Goal: Find contact information: Find contact information

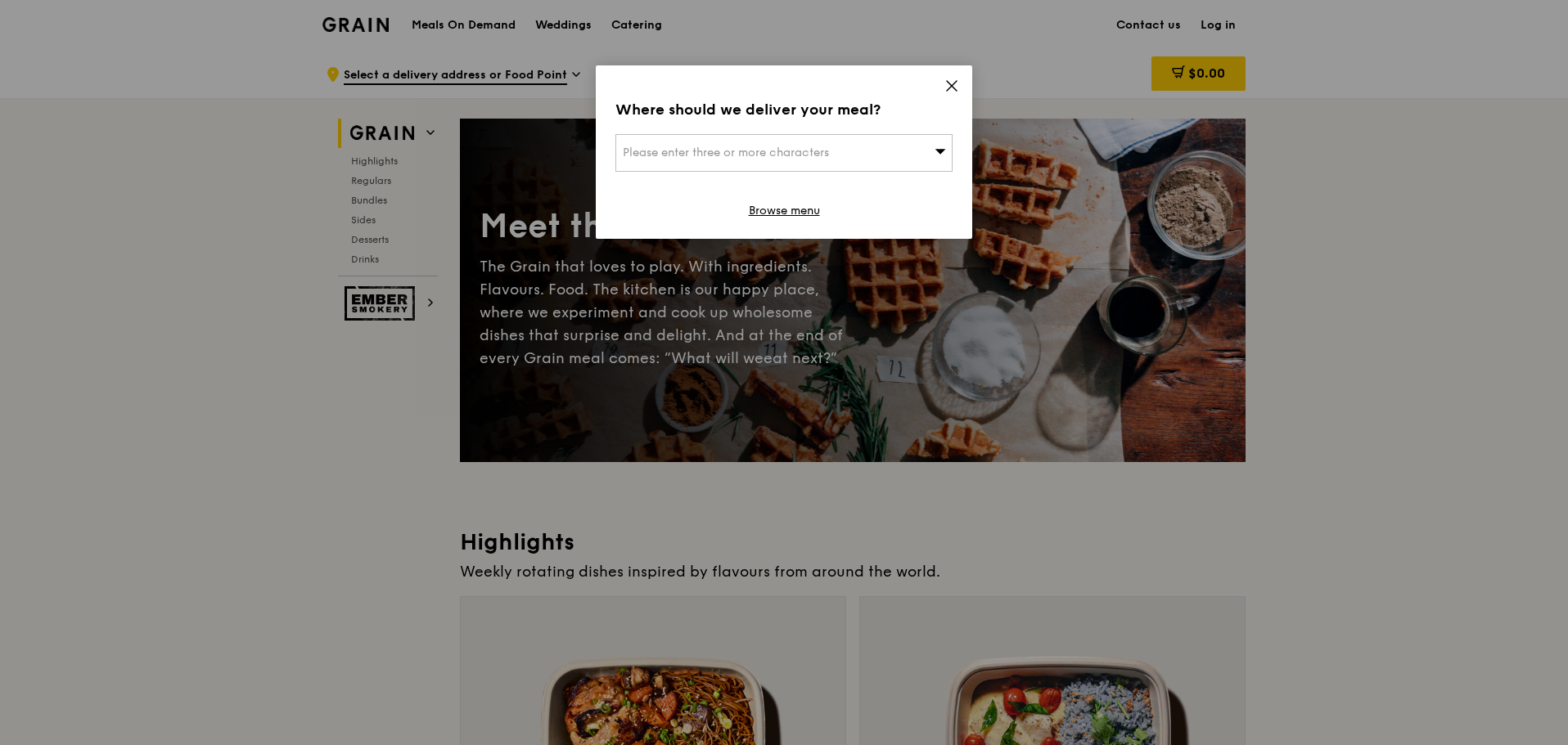
click at [944, 85] on div "Where should we deliver your meal? Please enter three or more characters Browse…" at bounding box center [784, 152] width 376 height 174
click at [945, 78] on div "Where should we deliver your meal? Please enter three or more characters Browse…" at bounding box center [784, 152] width 376 height 174
click at [948, 84] on icon at bounding box center [951, 85] width 9 height 9
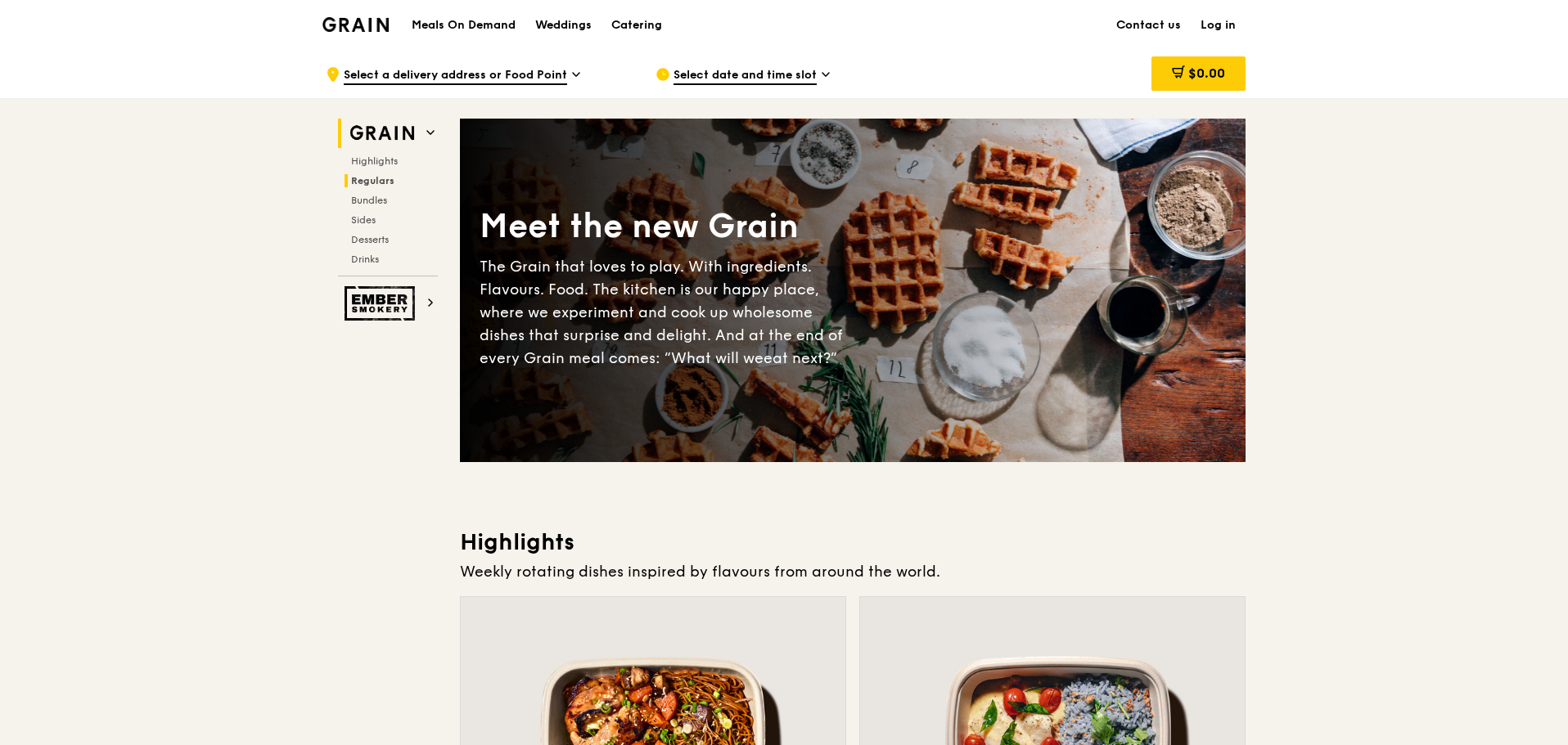
click at [381, 176] on span "Regulars" at bounding box center [373, 180] width 43 height 11
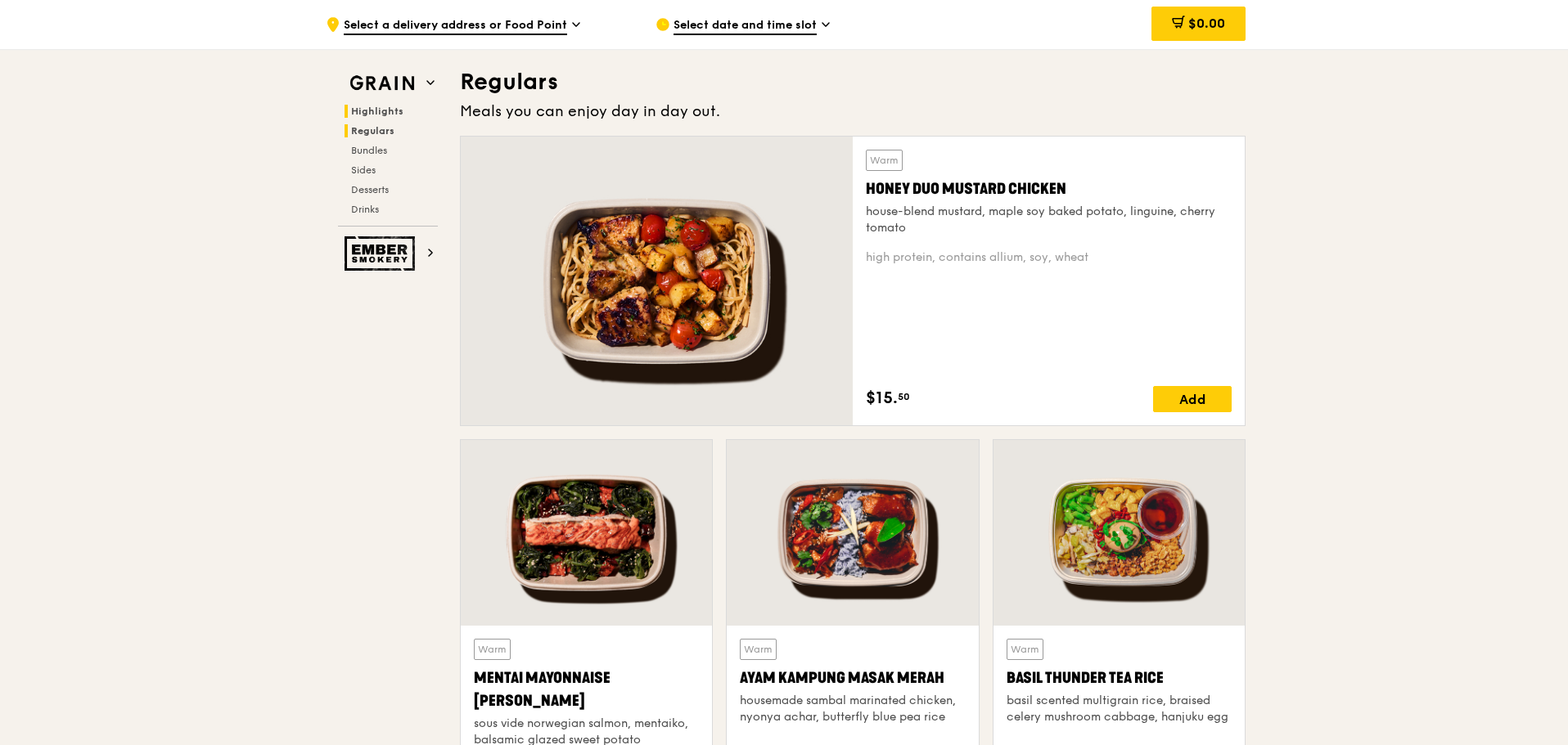
scroll to position [1060, 0]
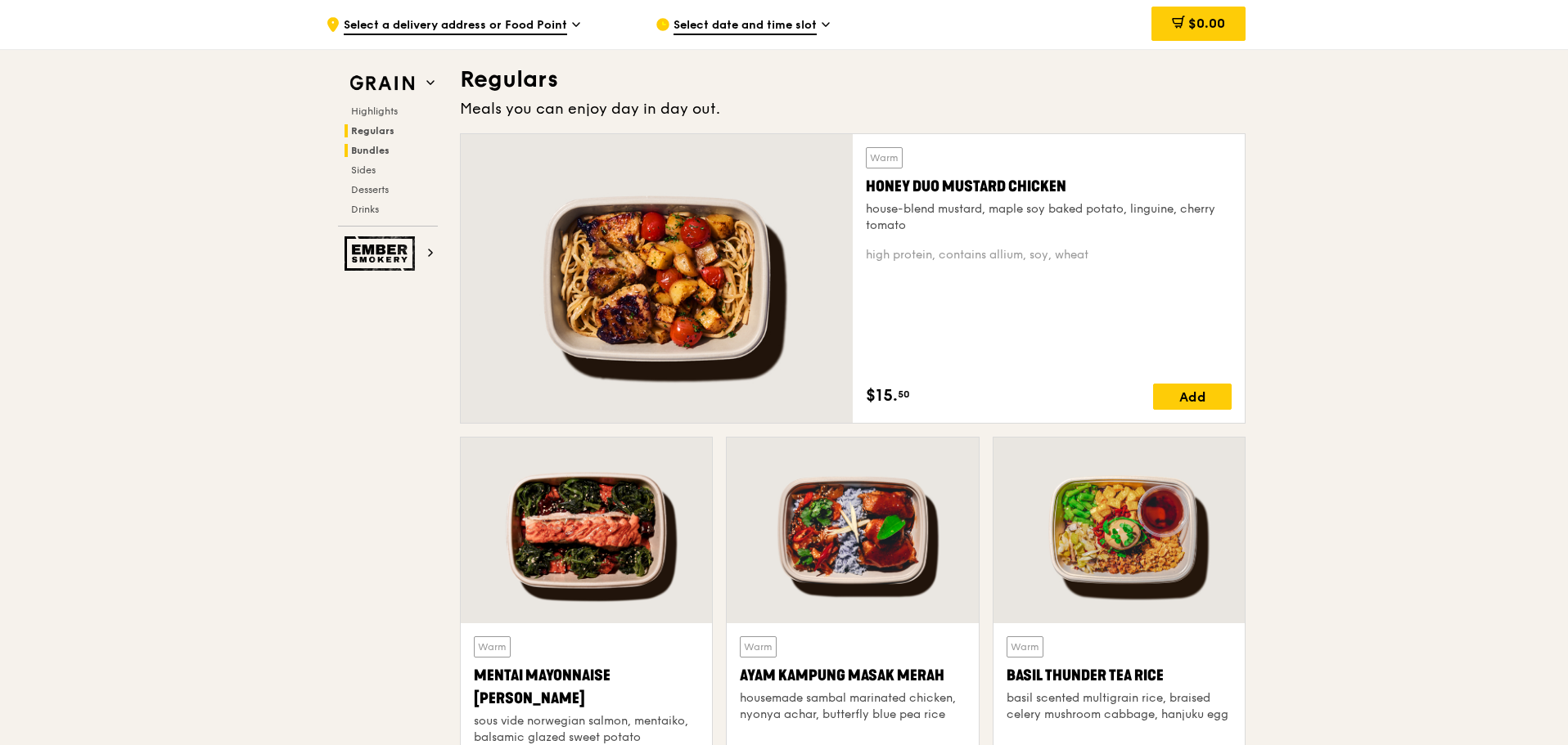
click at [381, 148] on span "Bundles" at bounding box center [370, 150] width 39 height 11
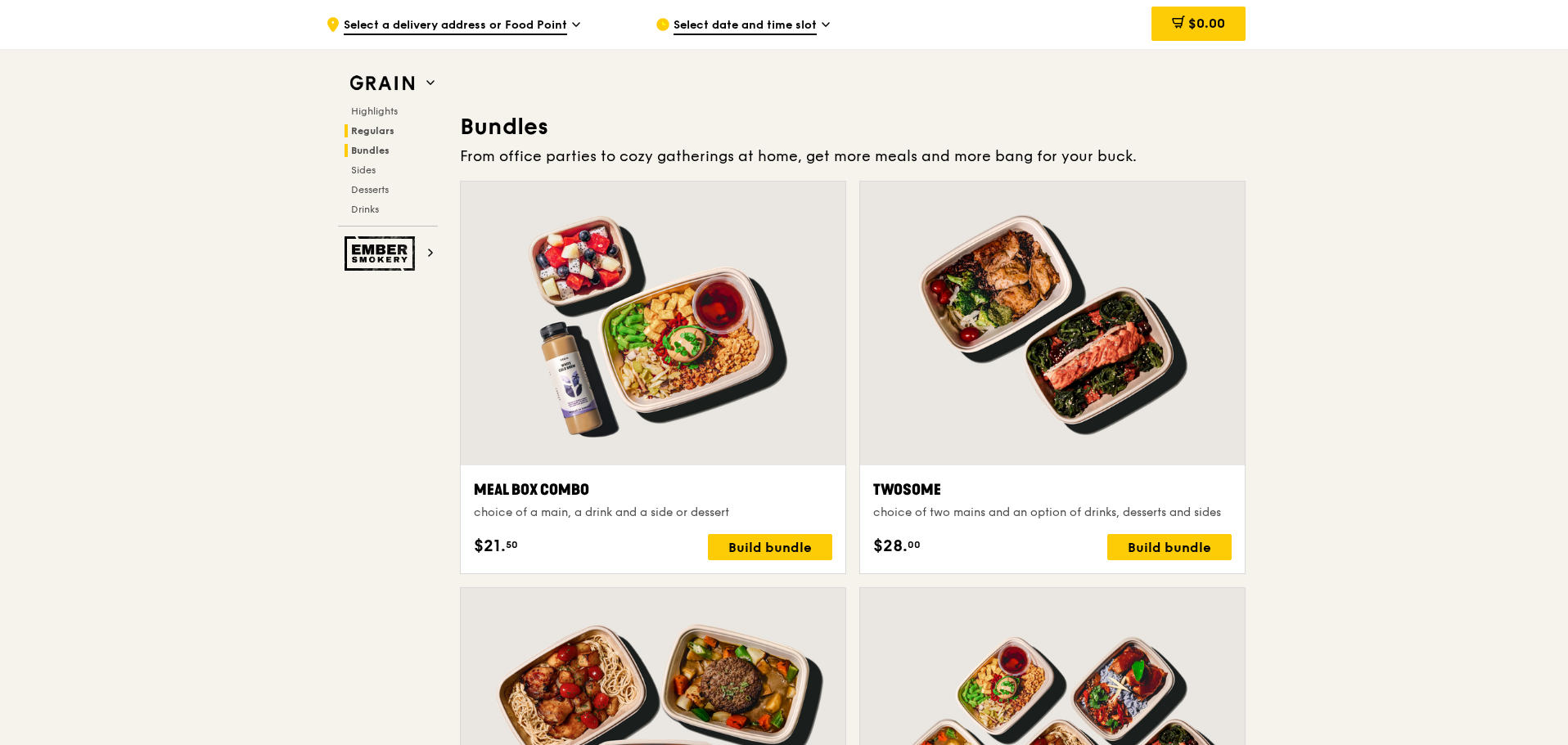
scroll to position [2339, 0]
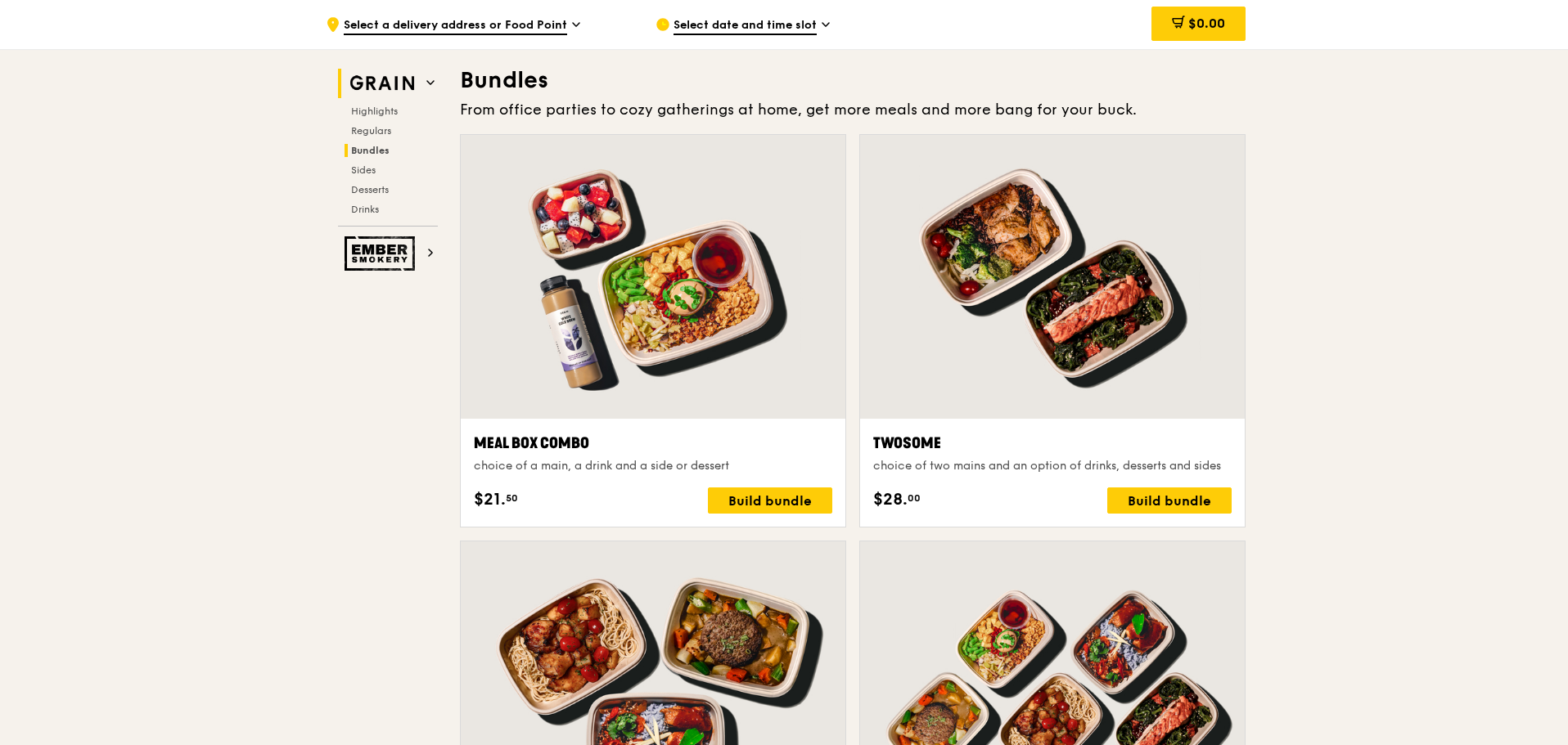
click at [395, 84] on img at bounding box center [382, 84] width 75 height 29
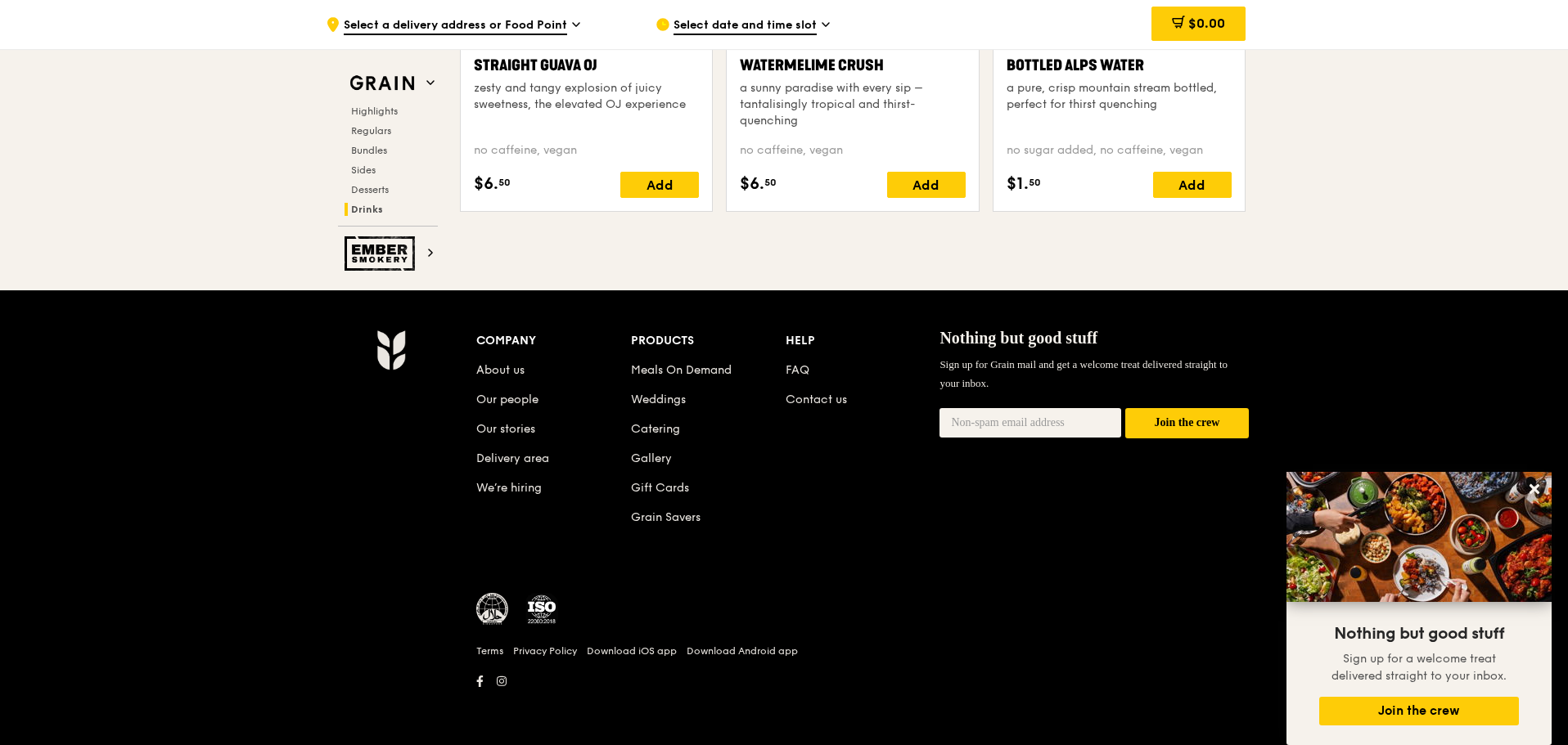
scroll to position [6306, 0]
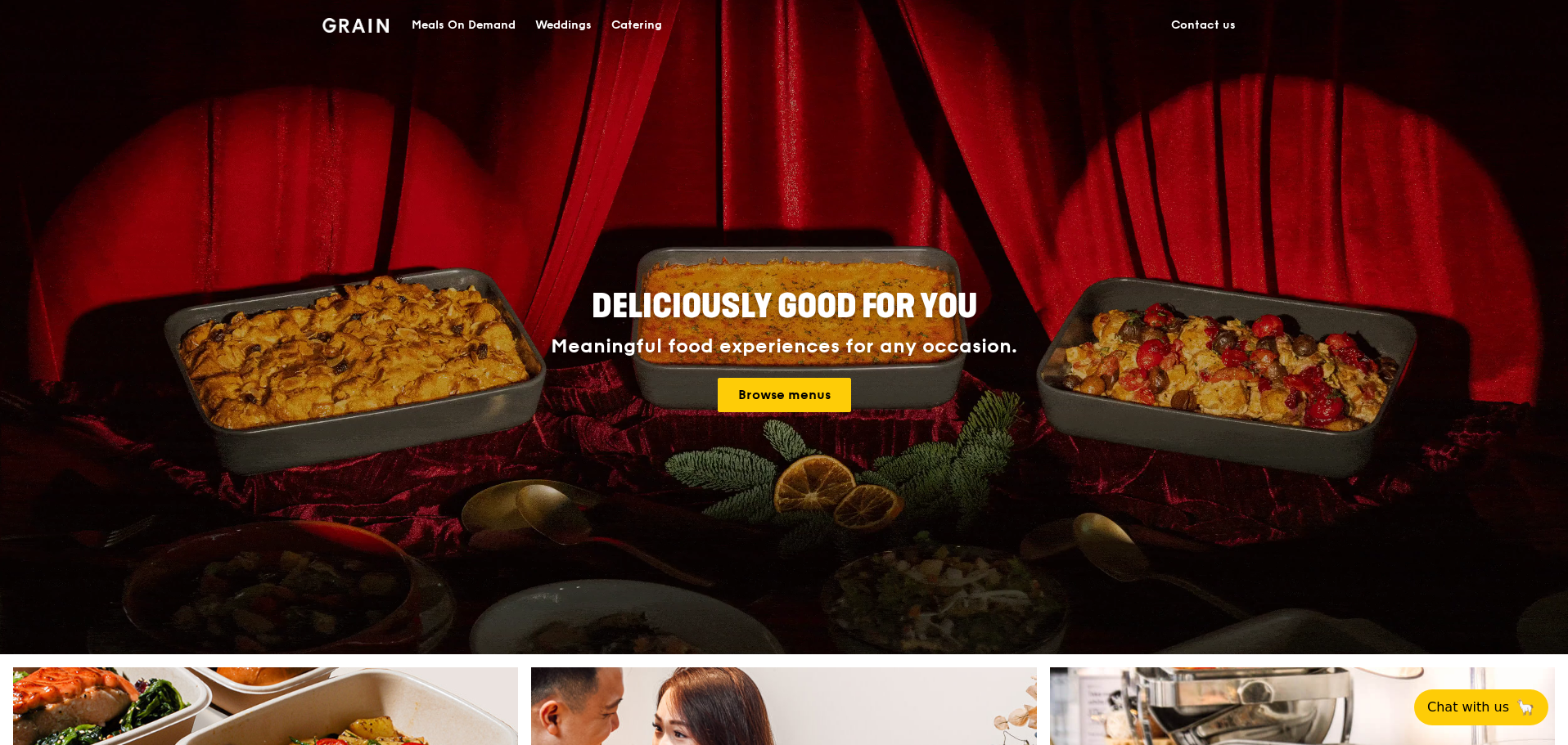
click at [635, 23] on div "Catering" at bounding box center [636, 25] width 51 height 49
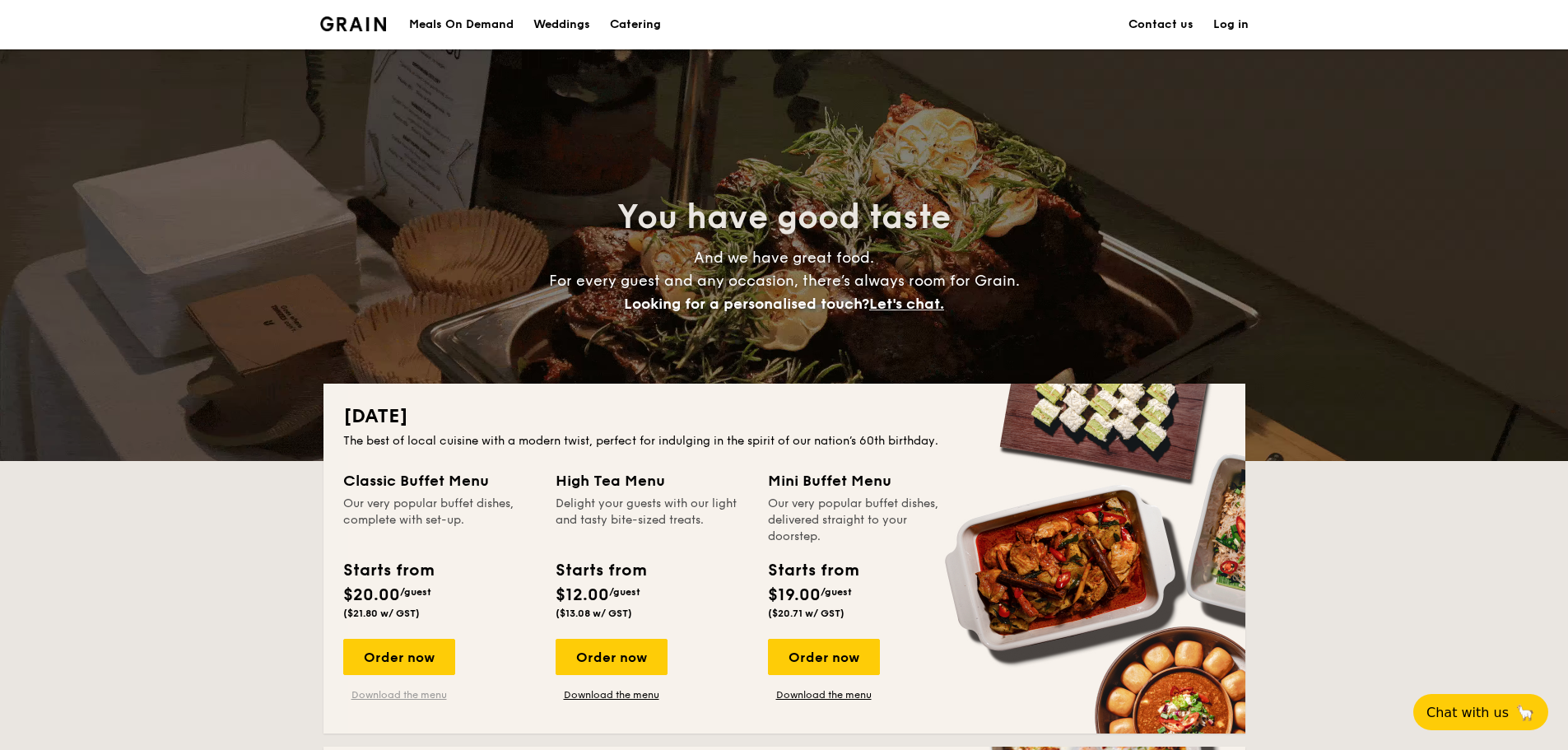
click at [407, 692] on link "Download the menu" at bounding box center [399, 694] width 112 height 13
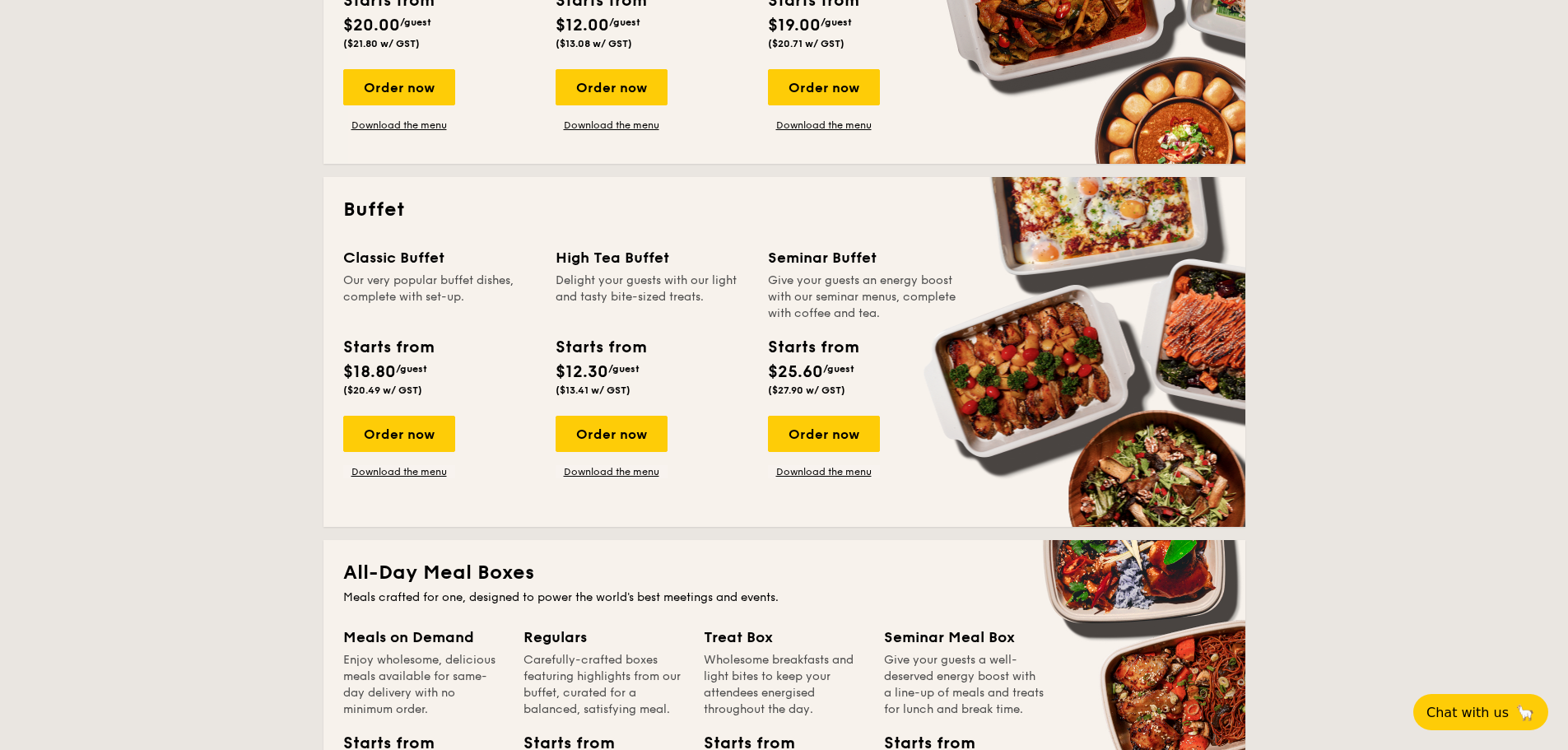
scroll to position [576, 0]
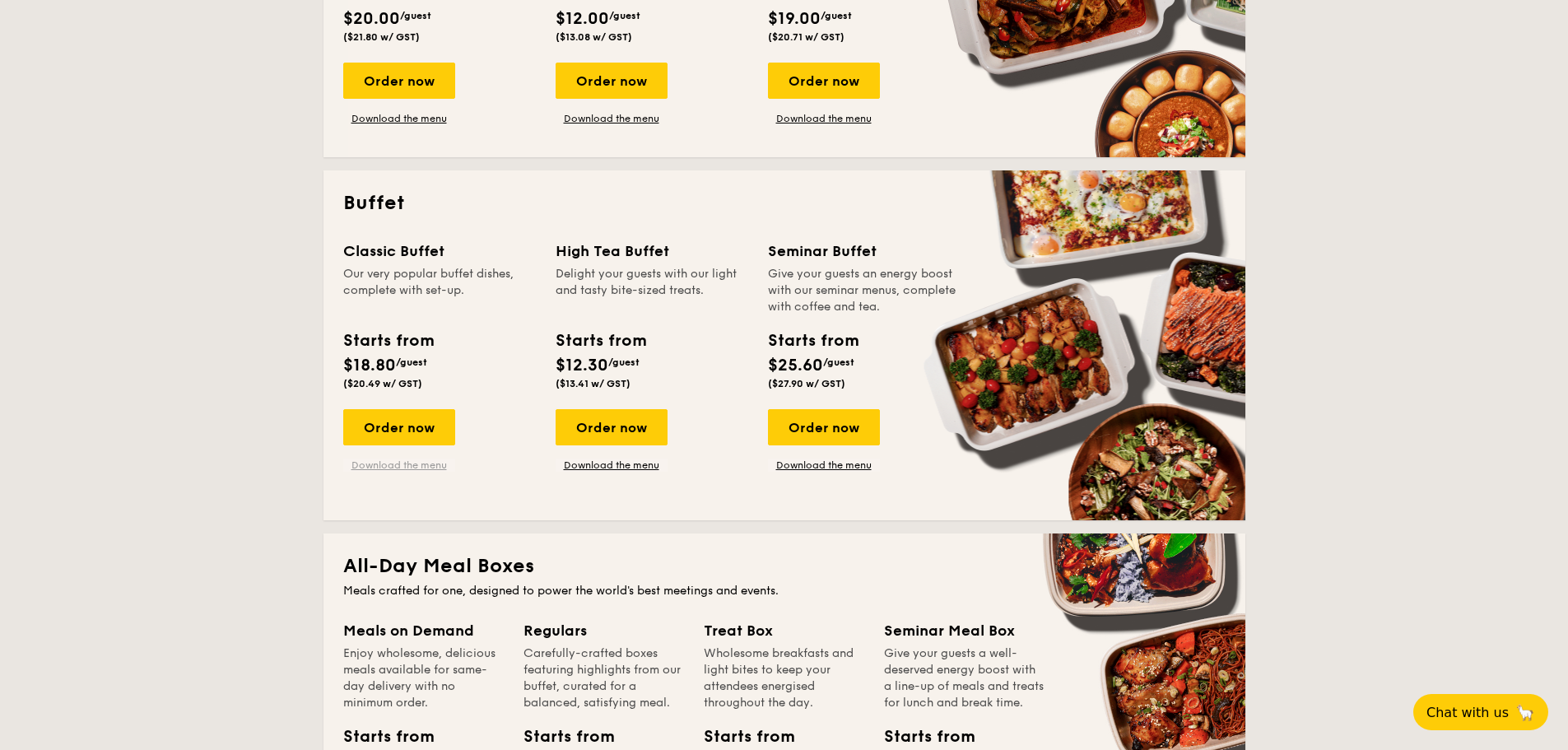
click at [394, 464] on link "Download the menu" at bounding box center [399, 465] width 112 height 13
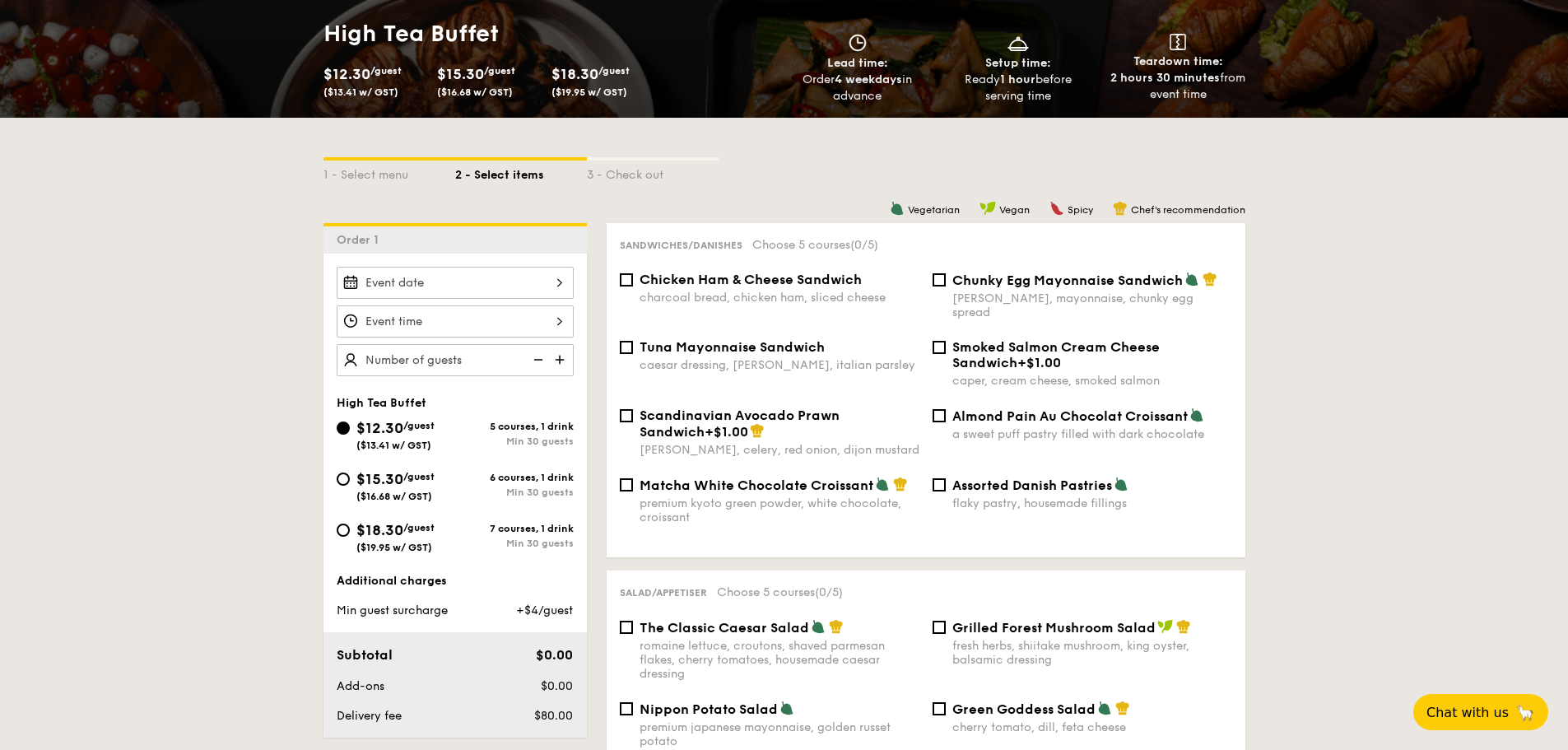
scroll to position [247, 0]
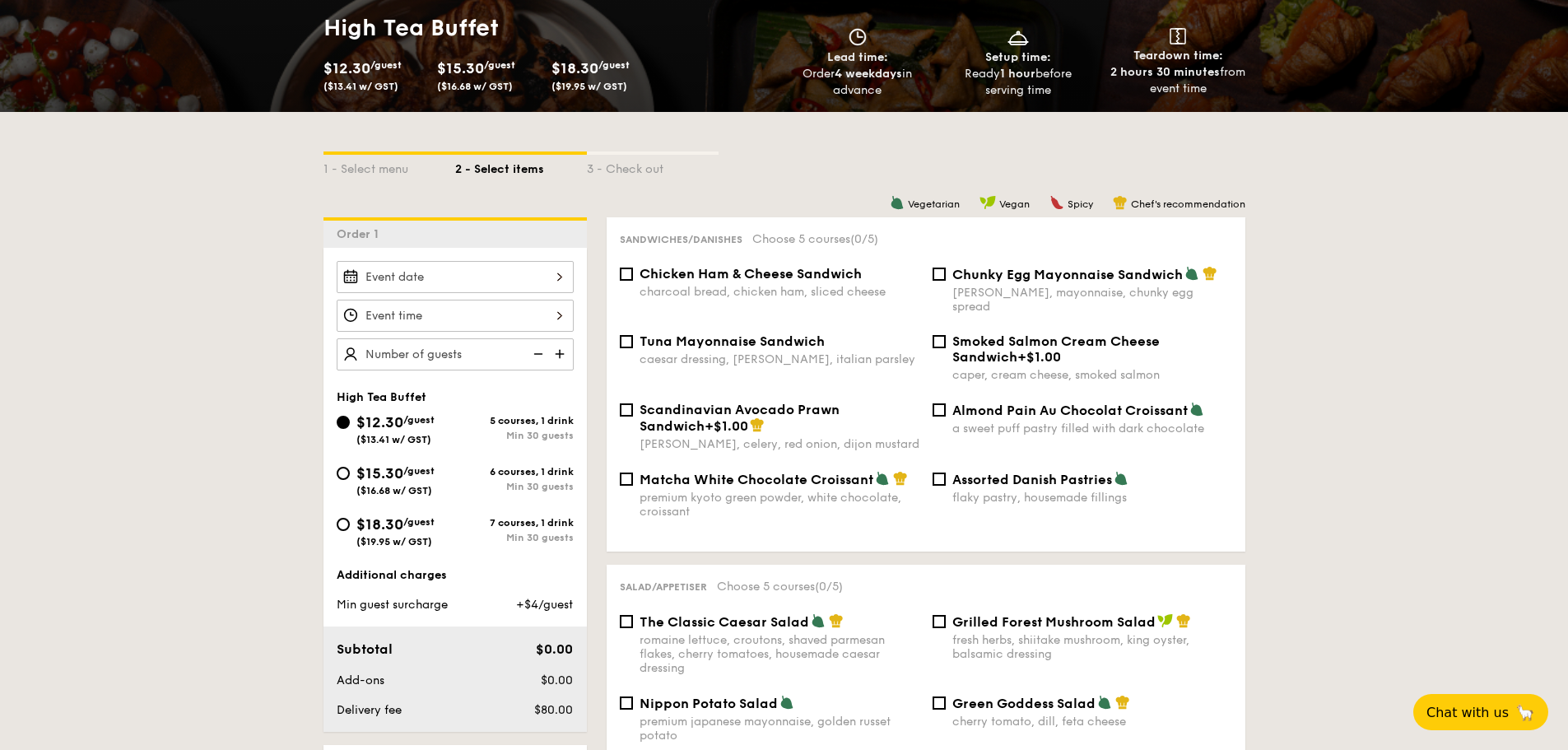
click at [351, 484] on div "$15.30 /guest ($16.68 w/ GST)" at bounding box center [396, 480] width 118 height 35
click at [350, 480] on input "$15.30 /guest ($16.68 w/ GST) 6 courses, 1 drink Min 30 guests" at bounding box center [343, 473] width 13 height 13
radio input "true"
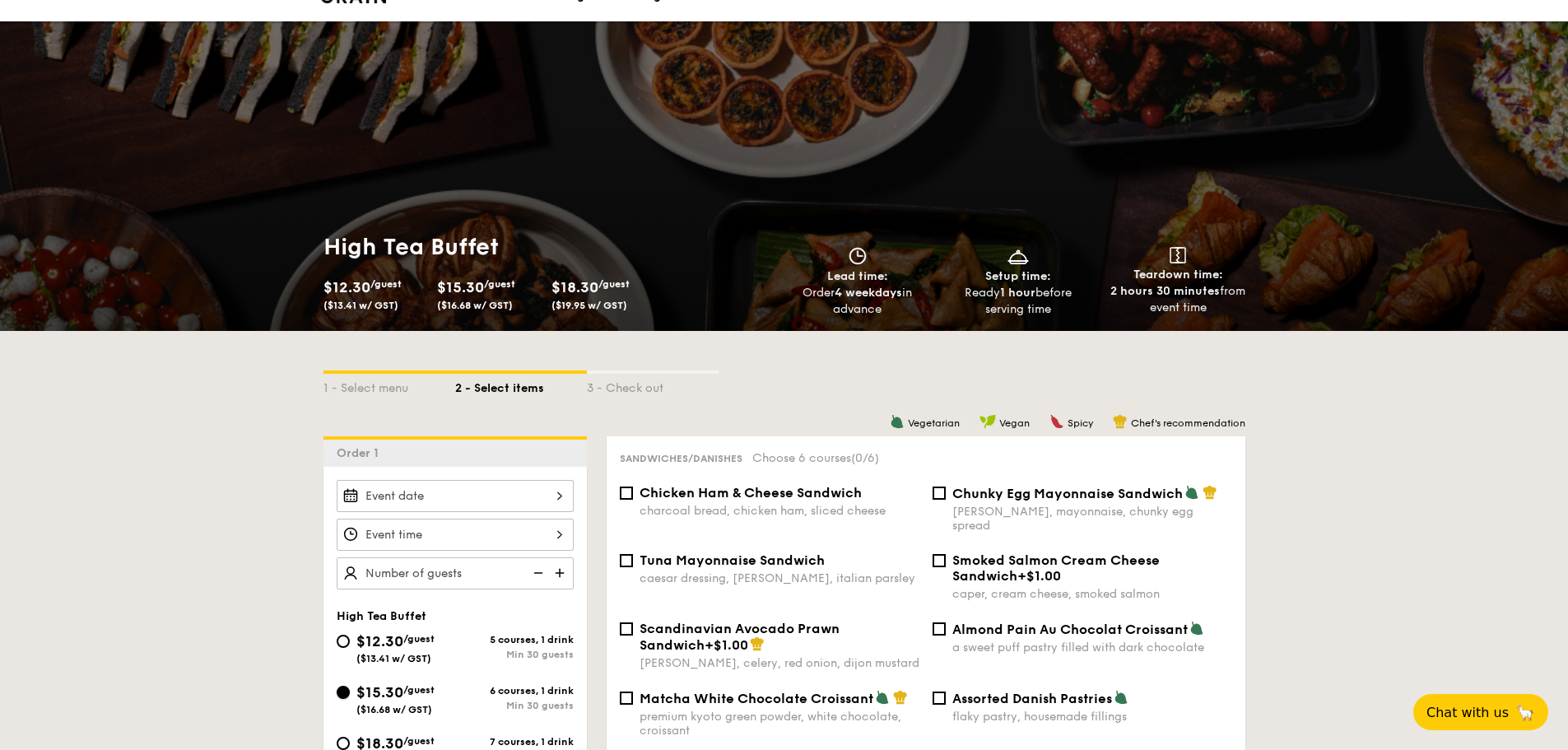
scroll to position [0, 0]
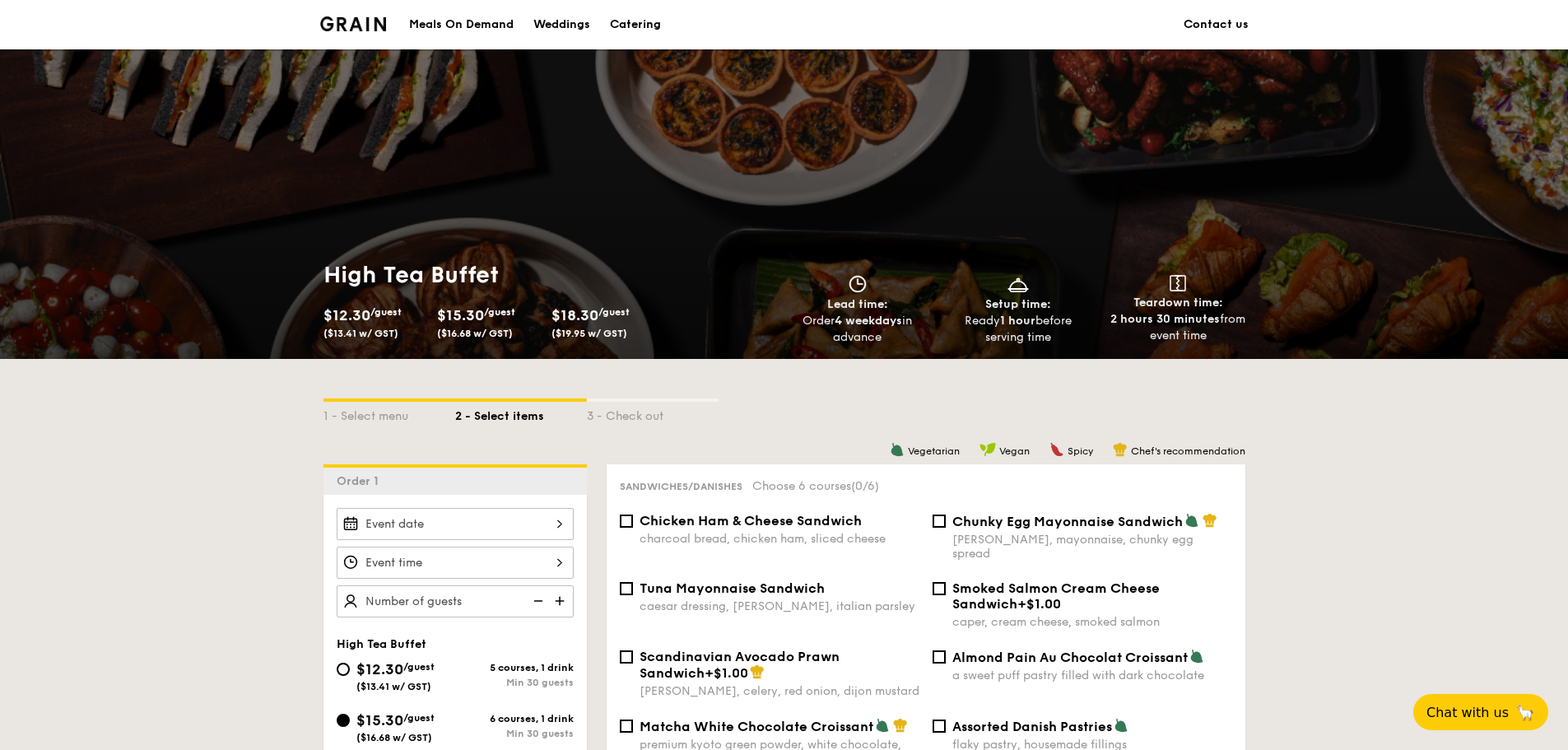
click at [358, 29] on img at bounding box center [354, 23] width 67 height 15
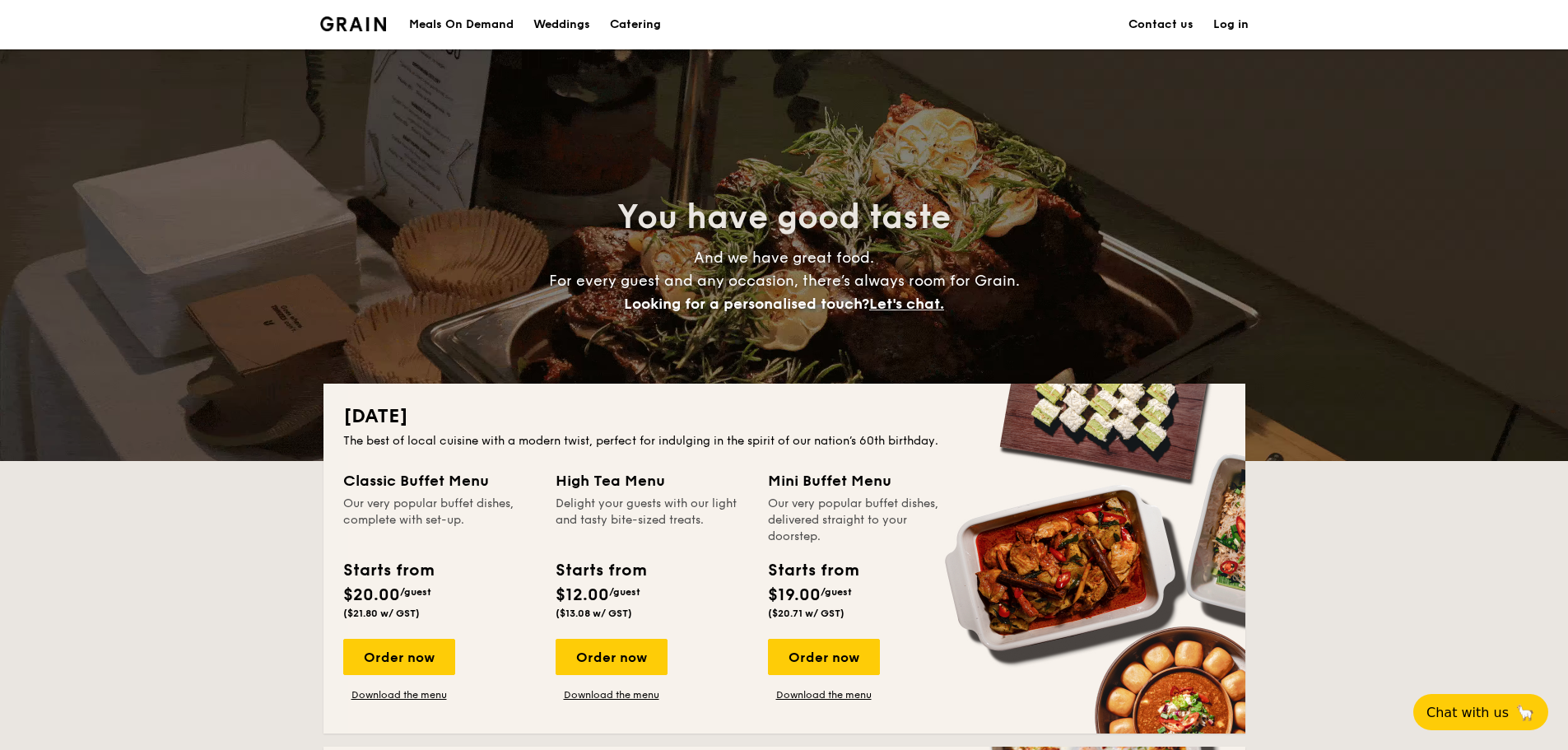
click at [383, 27] on img at bounding box center [354, 23] width 67 height 15
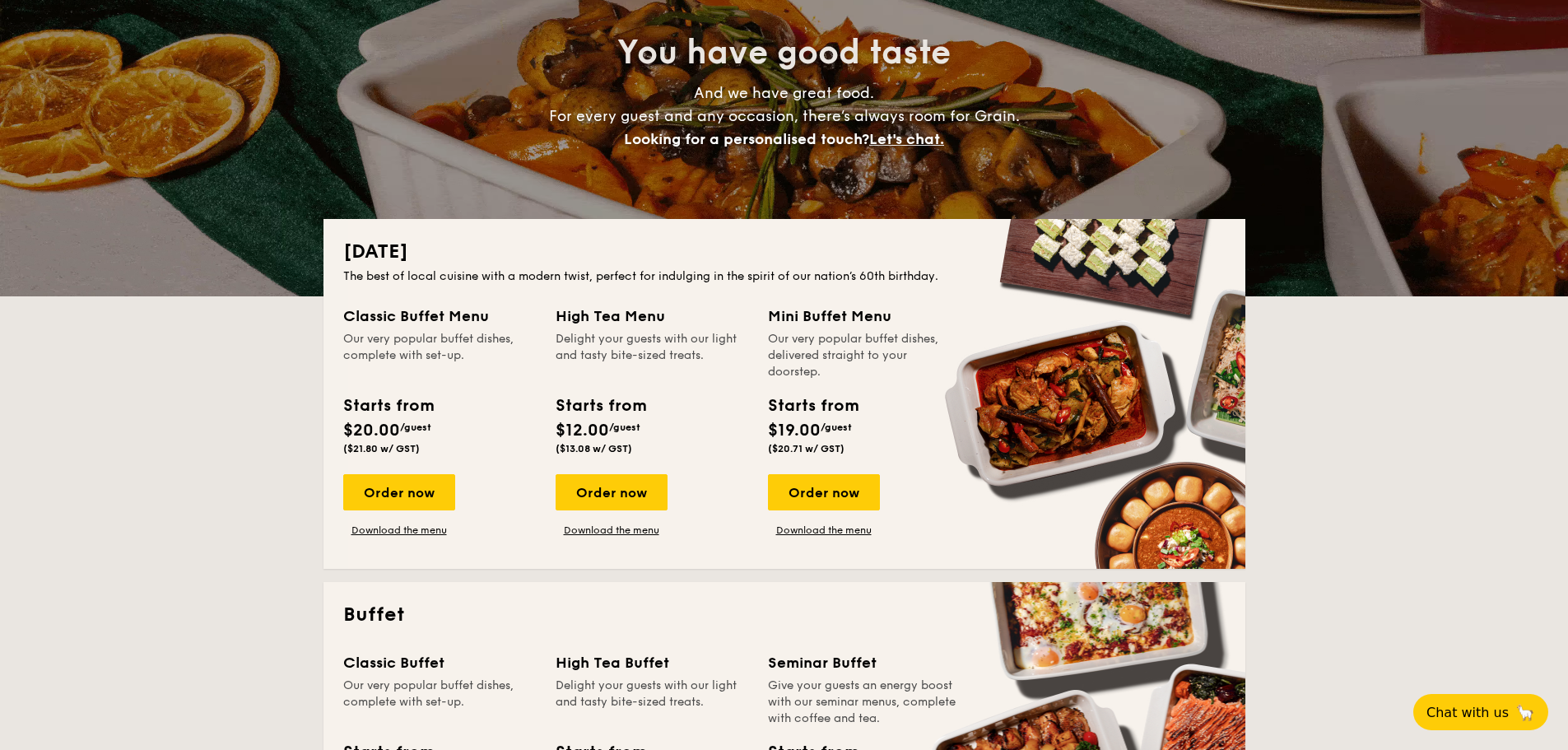
scroll to position [412, 0]
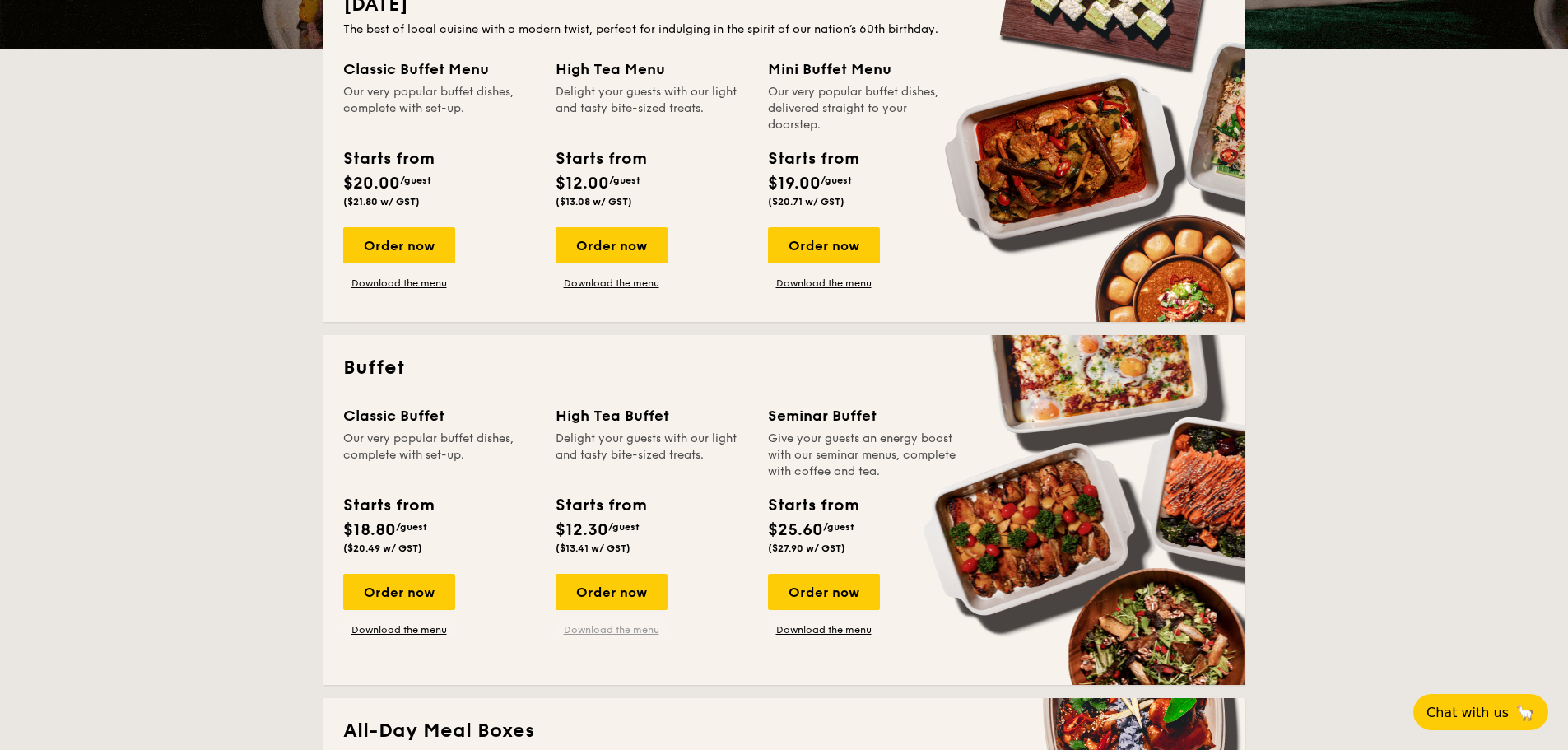
click at [636, 635] on link "Download the menu" at bounding box center [612, 629] width 112 height 13
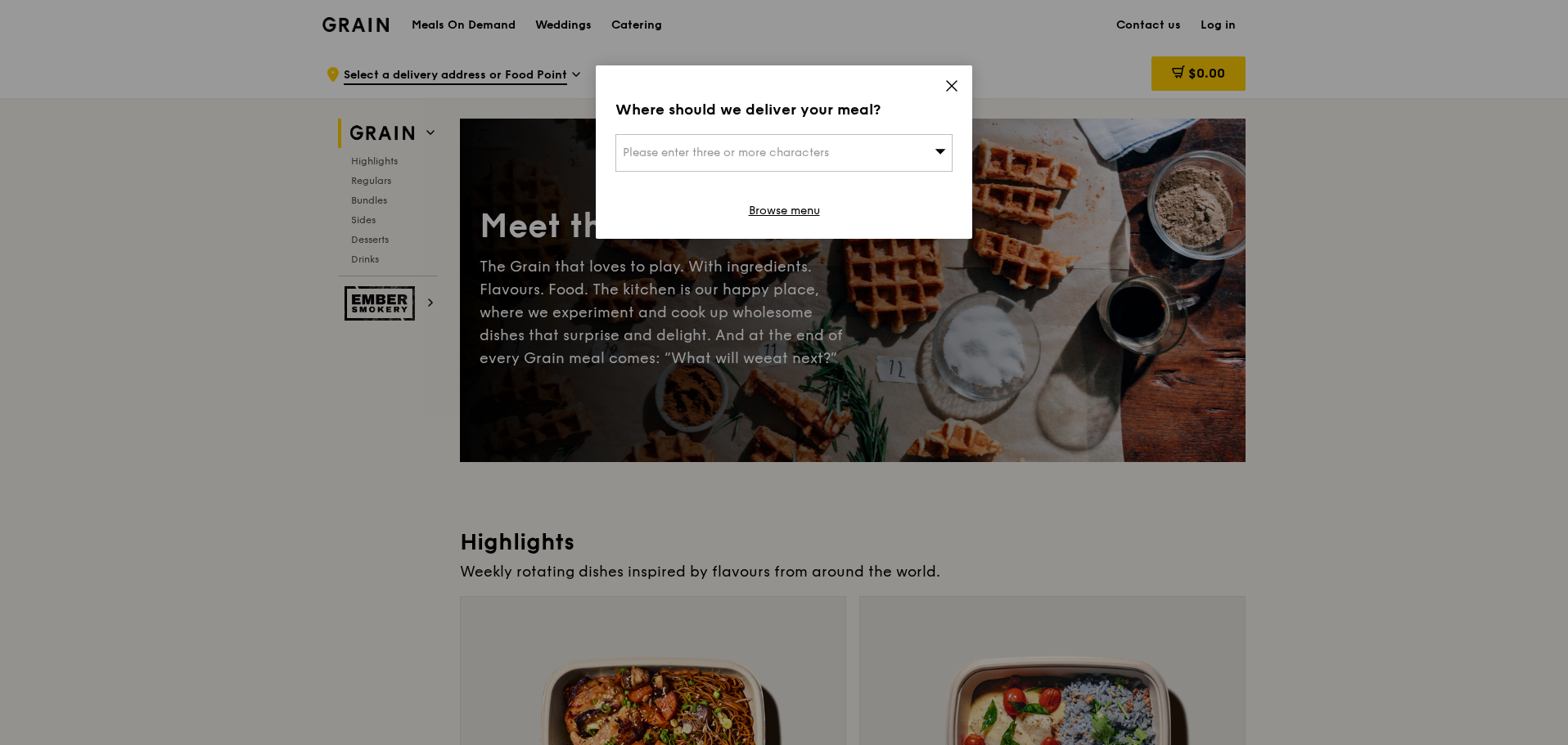
click at [945, 78] on div "Where should we deliver your meal? Please enter three or more characters Browse…" at bounding box center [784, 152] width 376 height 174
click at [951, 87] on icon at bounding box center [951, 85] width 9 height 9
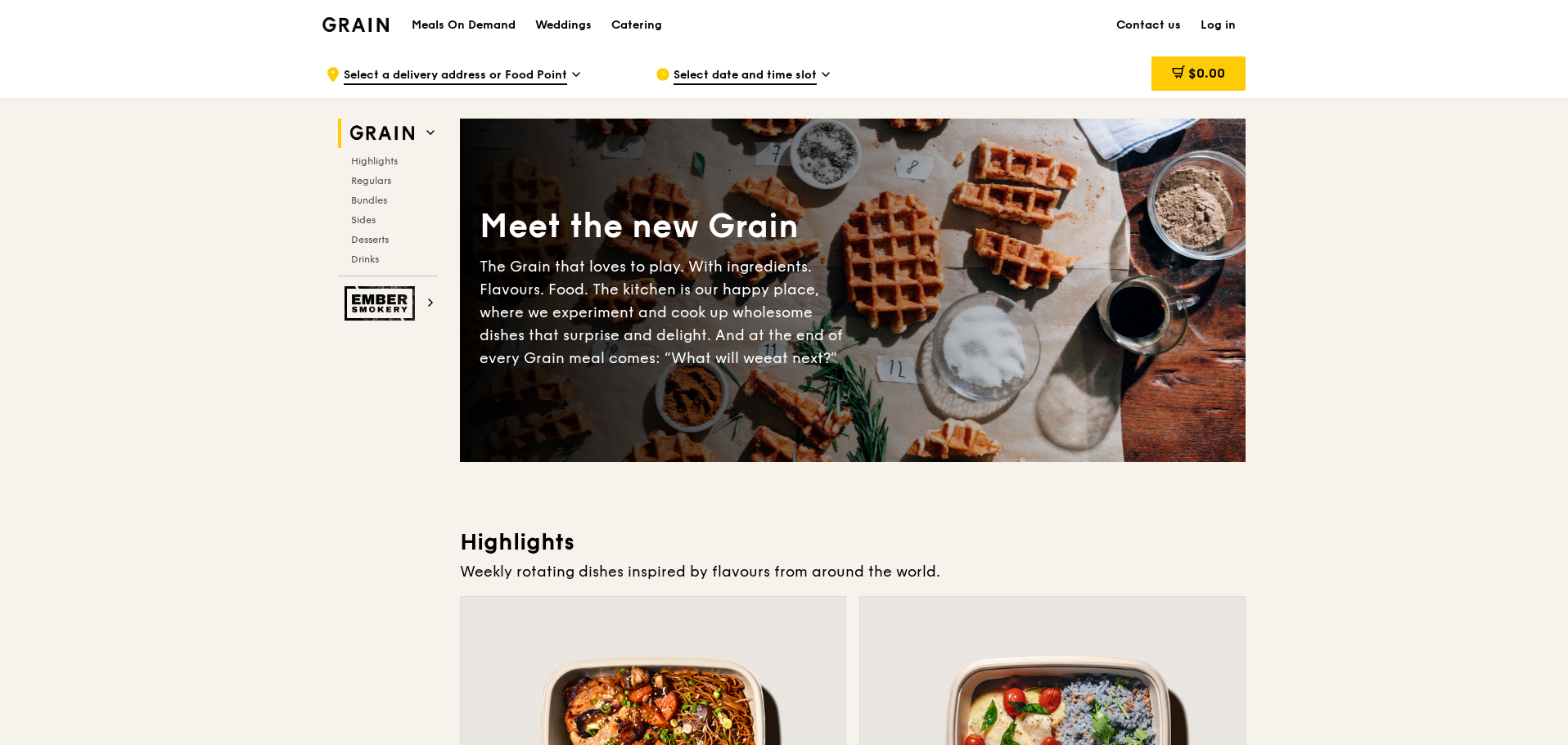
click at [1142, 29] on link "Contact us" at bounding box center [1148, 25] width 85 height 49
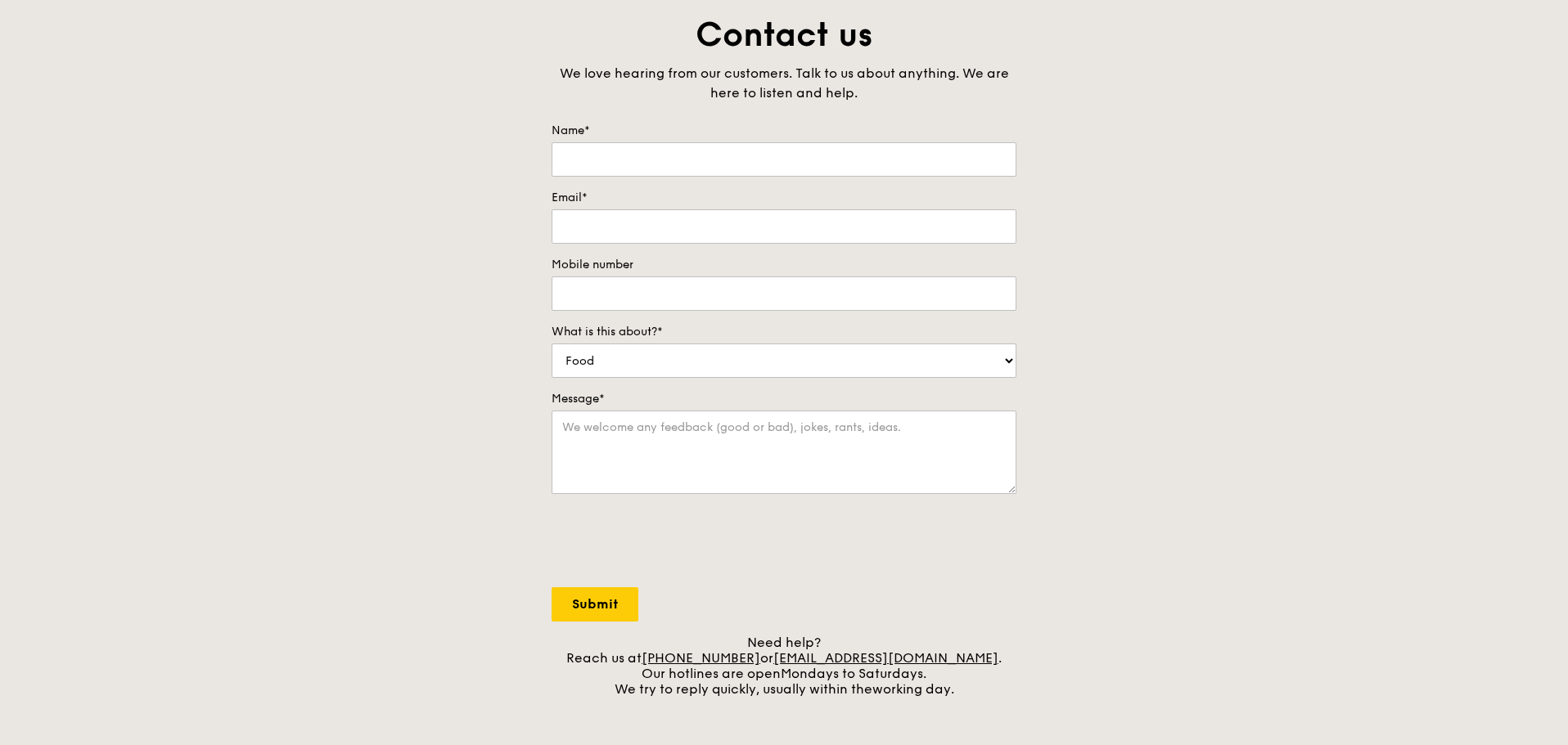
scroll to position [491, 0]
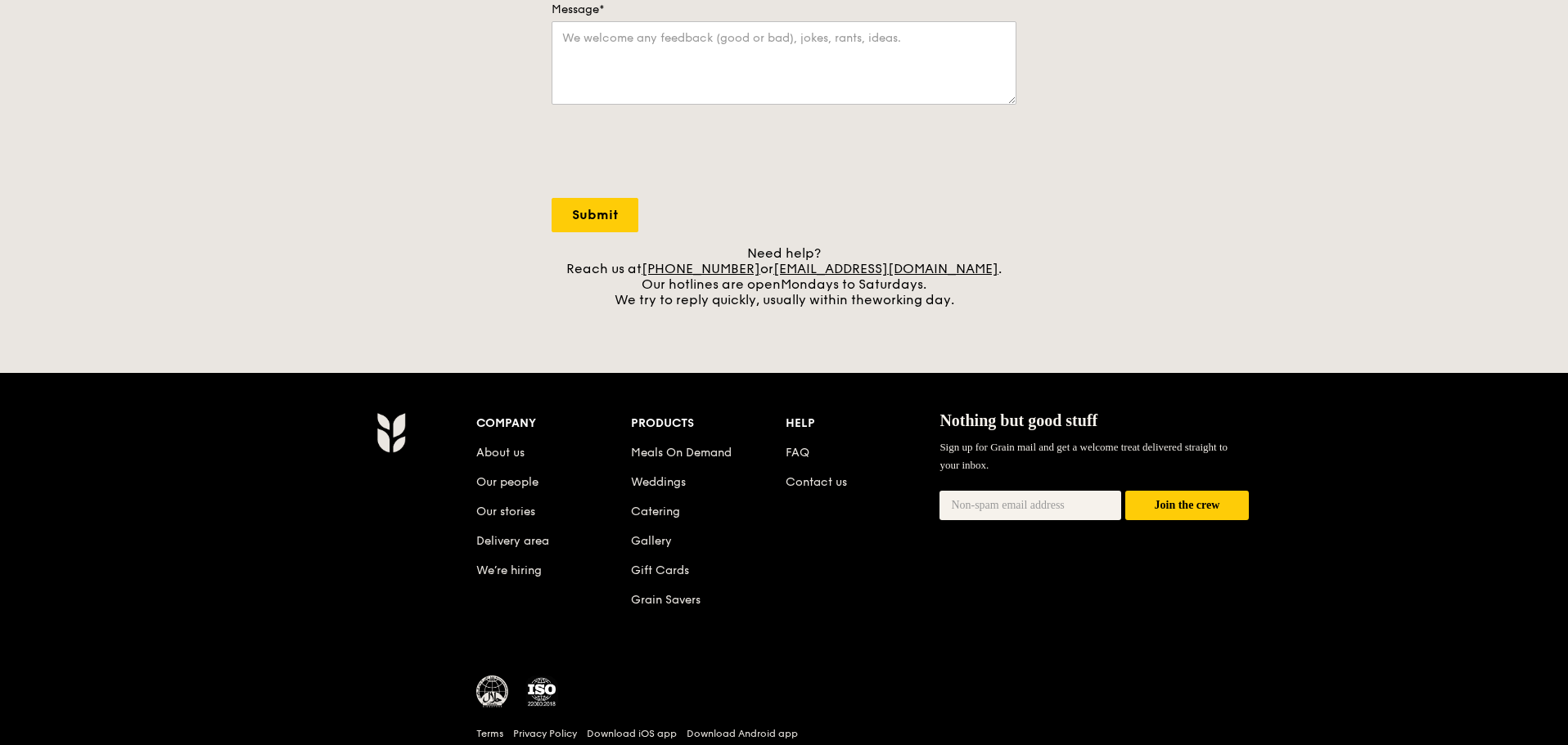
drag, startPoint x: 1008, startPoint y: 267, endPoint x: 794, endPoint y: 270, distance: 214.0
click at [794, 270] on div "Need help? Reach us at [PHONE_NUMBER] or [EMAIL_ADDRESS][DOMAIN_NAME] . Our hot…" at bounding box center [784, 276] width 465 height 62
drag, startPoint x: 1027, startPoint y: 334, endPoint x: 996, endPoint y: 329, distance: 31.4
click at [1027, 334] on div "Grain logo Meals On Demand Weddings Catering Contact us Log in Contact us We lo…" at bounding box center [784, 167] width 1568 height 1318
drag, startPoint x: 798, startPoint y: 269, endPoint x: 955, endPoint y: 270, distance: 157.0
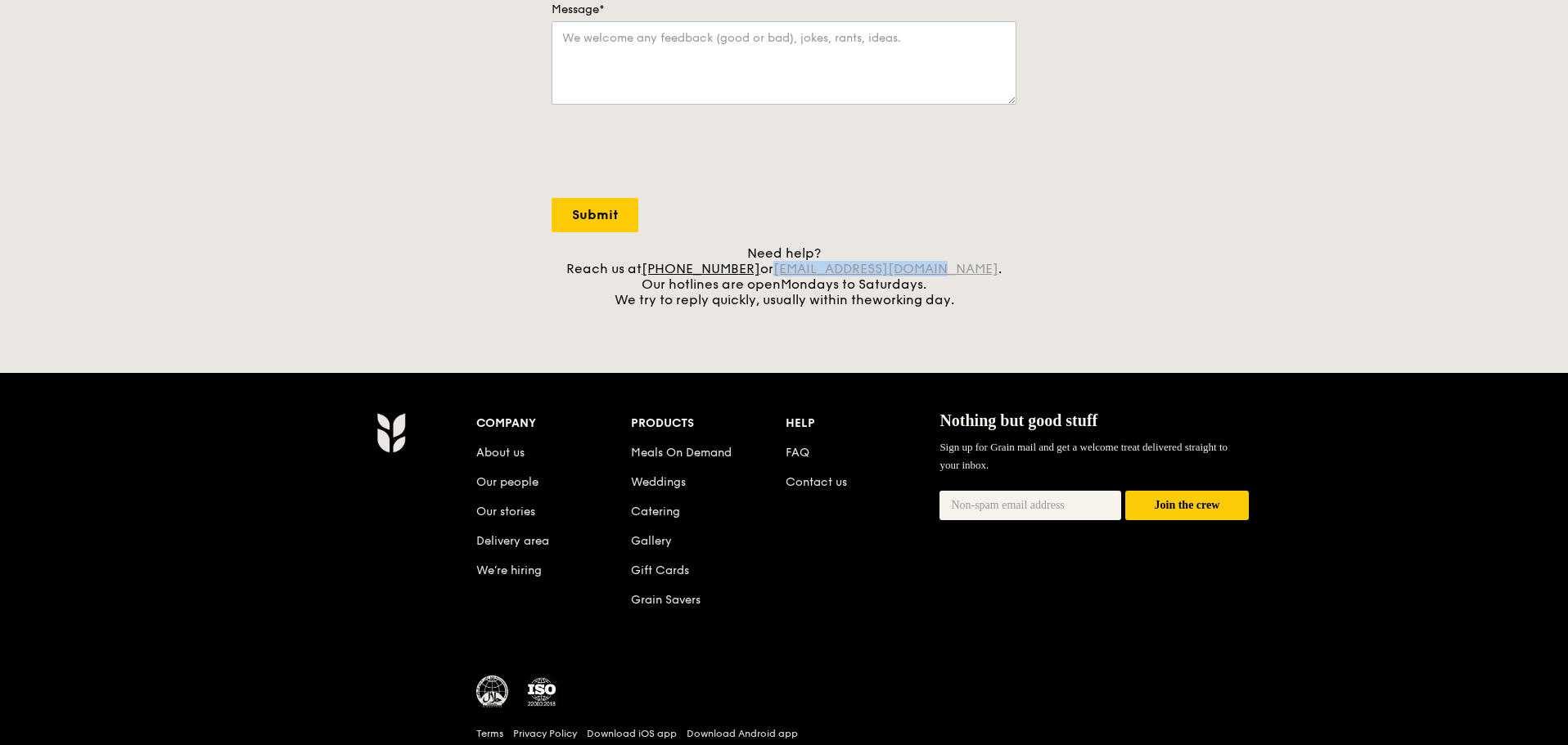
click at [955, 270] on div "Need help? Reach us at [PHONE_NUMBER] or [EMAIL_ADDRESS][DOMAIN_NAME] . Our hot…" at bounding box center [784, 276] width 465 height 62
copy link "[EMAIL_ADDRESS][DOMAIN_NAME]"
click at [964, 319] on div "Grain logo Meals On Demand Weddings Catering Contact us Log in Contact us We lo…" at bounding box center [784, 167] width 1568 height 1318
drag, startPoint x: 599, startPoint y: 264, endPoint x: 954, endPoint y: 262, distance: 355.0
click at [954, 262] on div "Need help? Reach us at [PHONE_NUMBER] or [EMAIL_ADDRESS][DOMAIN_NAME] . Our hot…" at bounding box center [784, 276] width 465 height 62
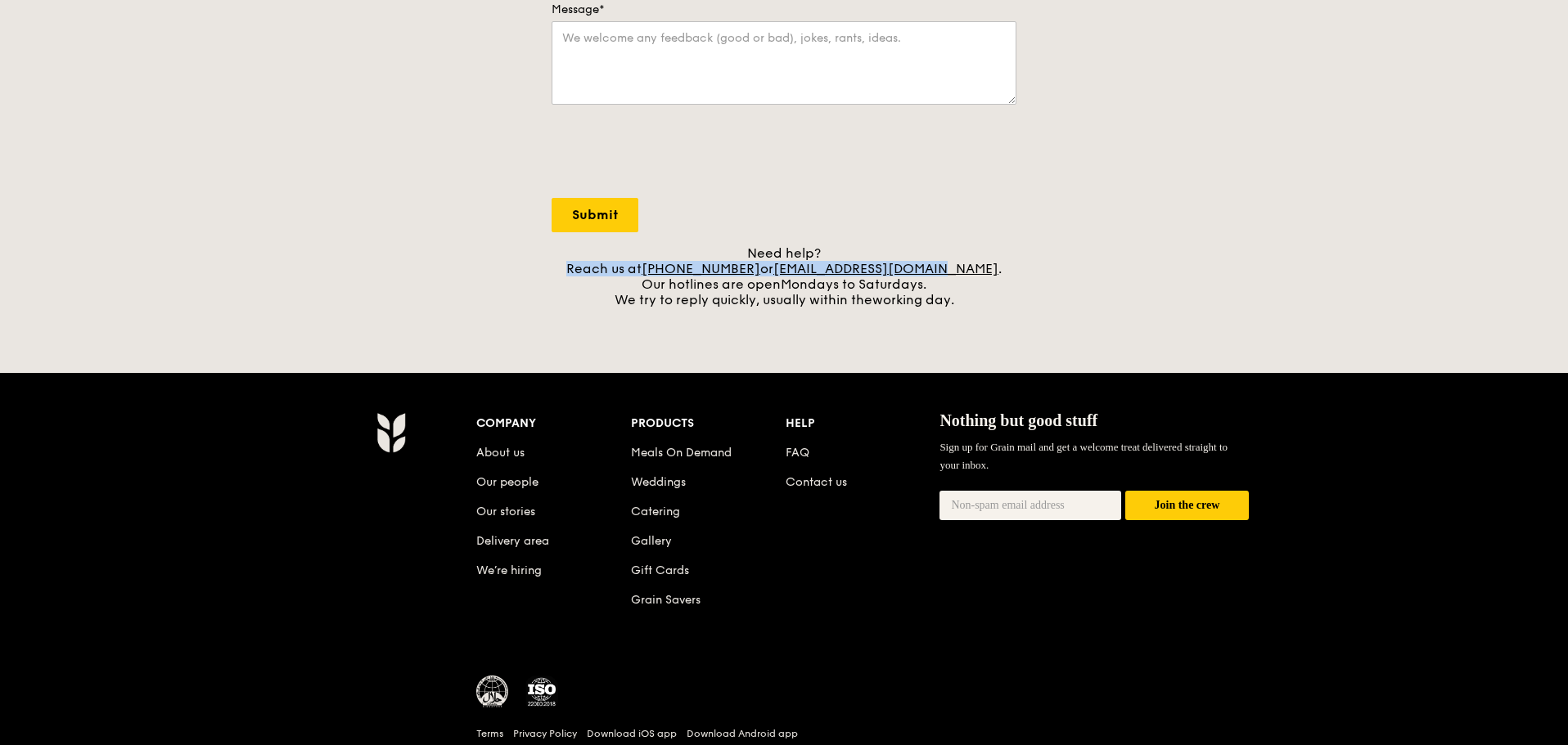
copy div "Reach us at [PHONE_NUMBER] or [EMAIL_ADDRESS][DOMAIN_NAME]"
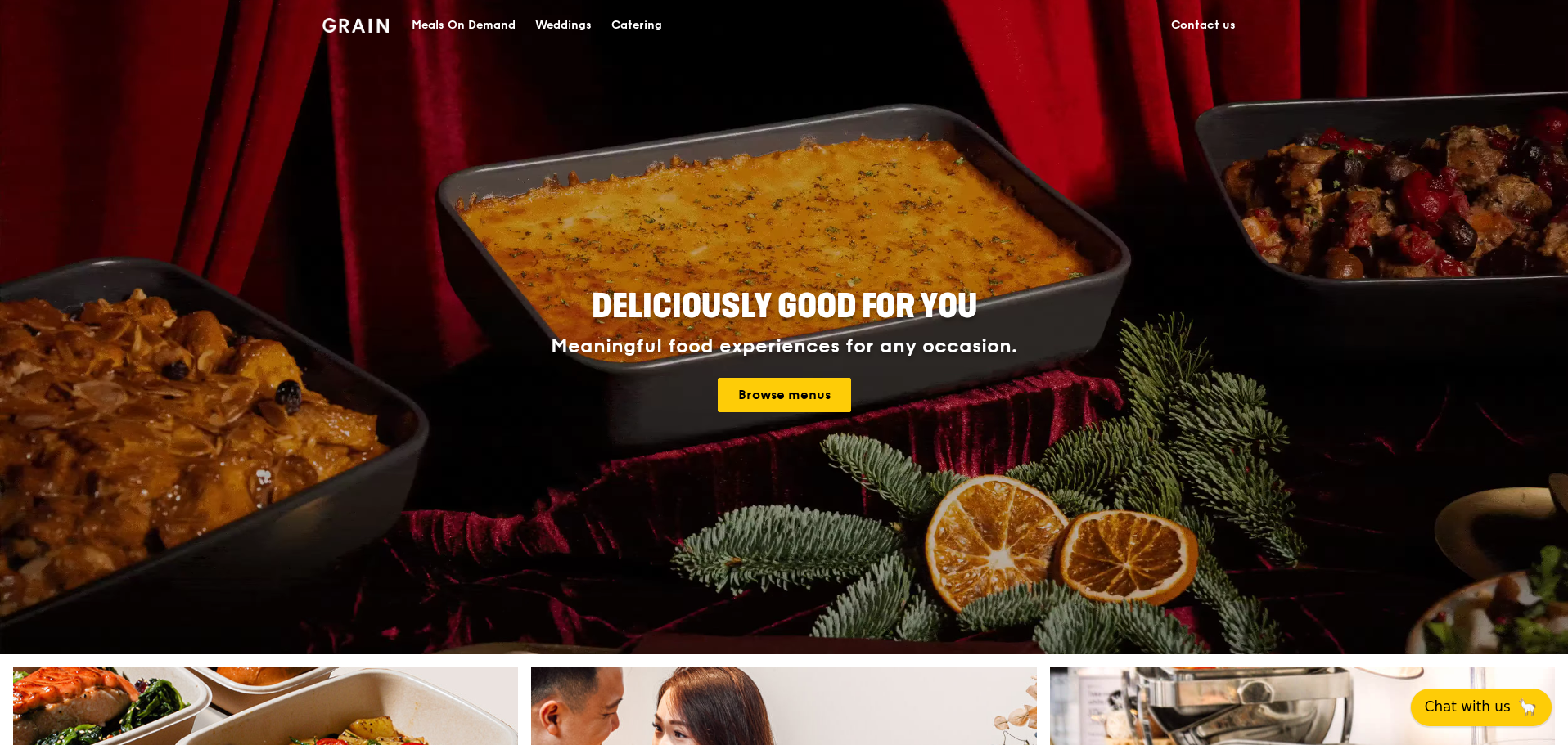
click at [1470, 707] on span "Chat with us" at bounding box center [1467, 707] width 85 height 21
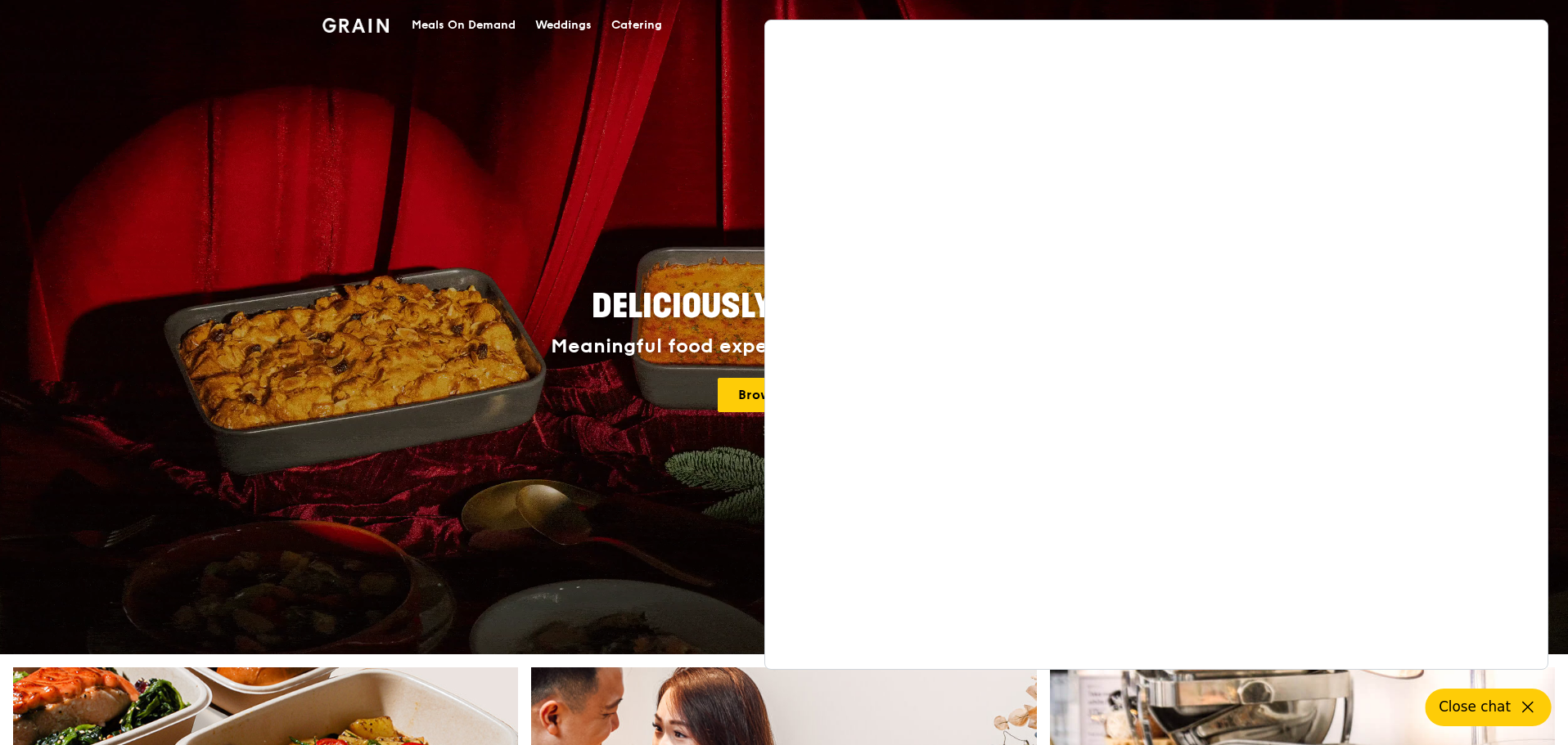
click at [691, 127] on div "Deliciously good for you Meaningful food experiences for any occasion. Browse m…" at bounding box center [783, 351] width 916 height 605
click at [461, 361] on h4 "Meaningful food experiences for any occasion. Browse menus" at bounding box center [783, 374] width 737 height 77
